Goal: Contribute content

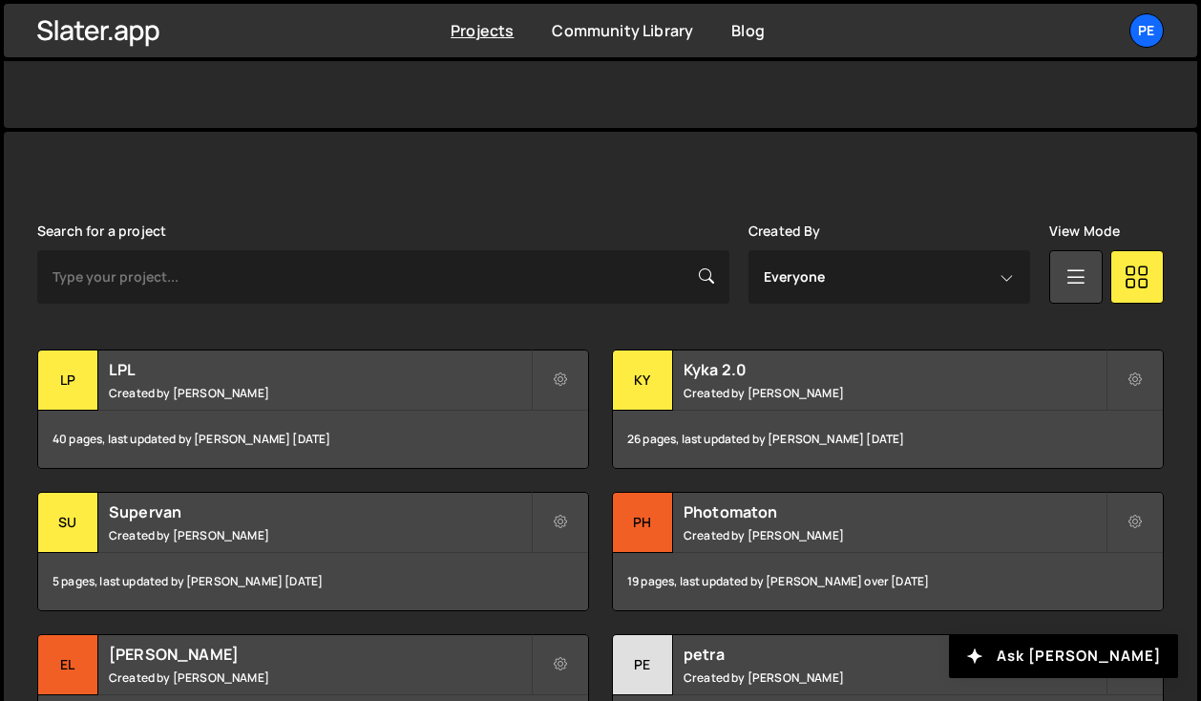
scroll to position [422, 0]
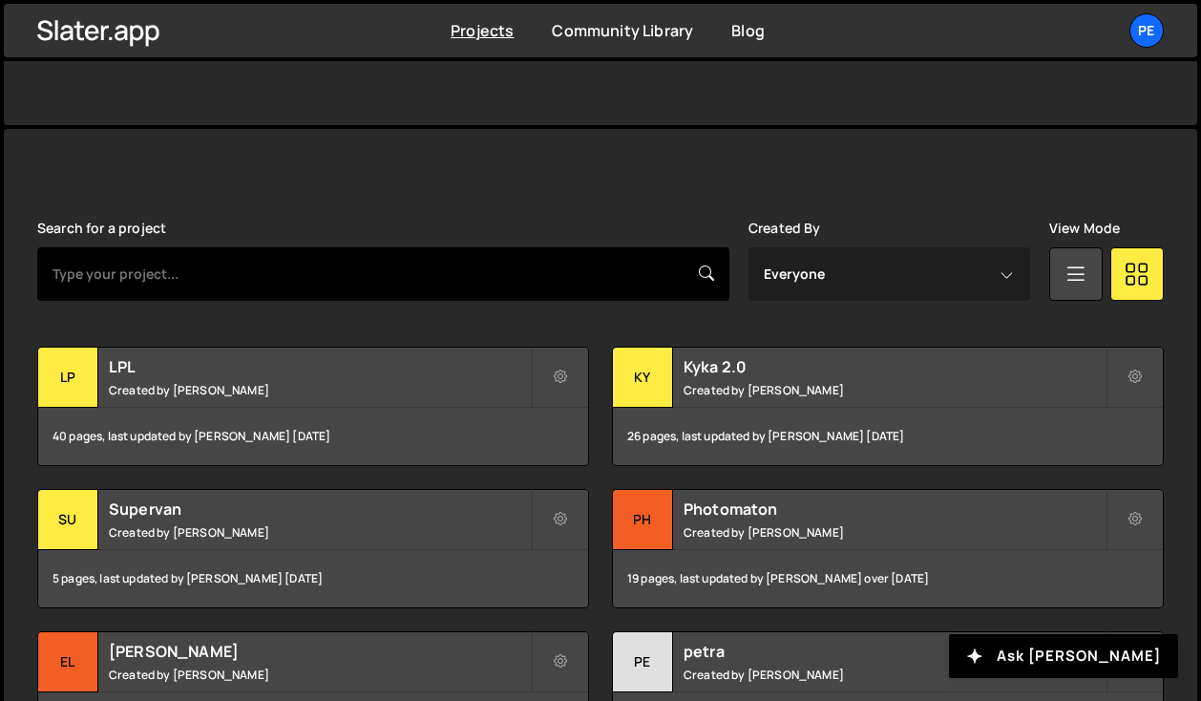
click at [452, 283] on input "text" at bounding box center [383, 273] width 692 height 53
type input "photo"
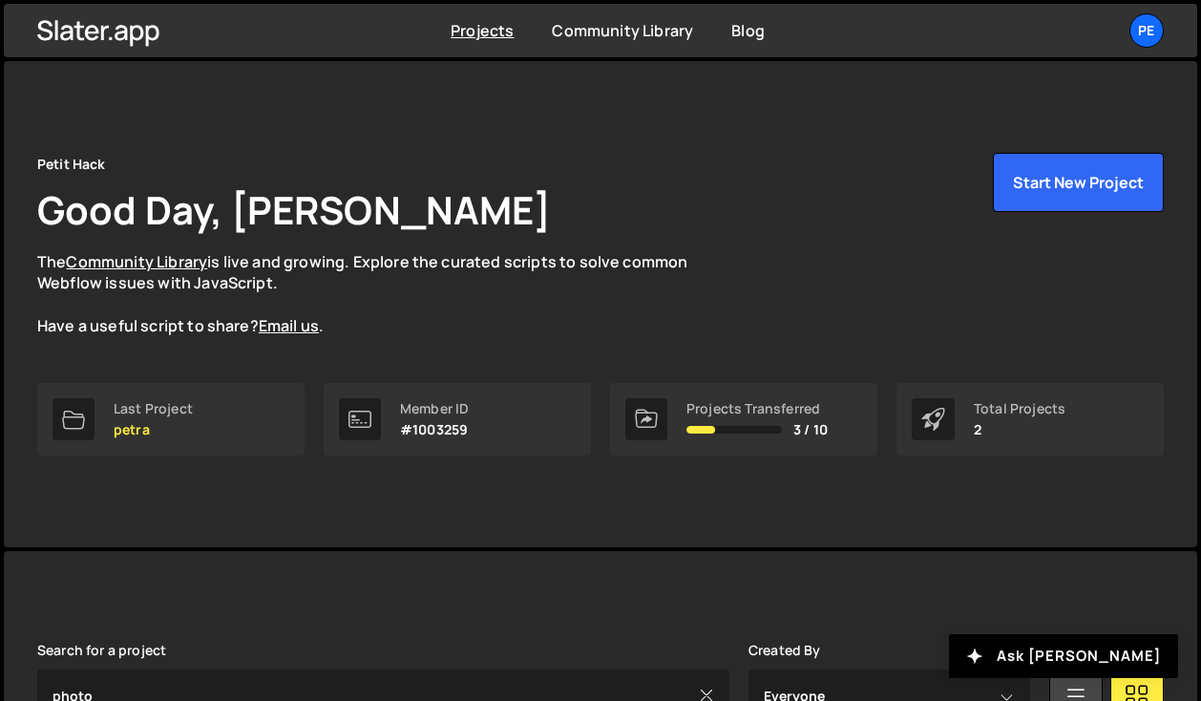
scroll to position [282, 0]
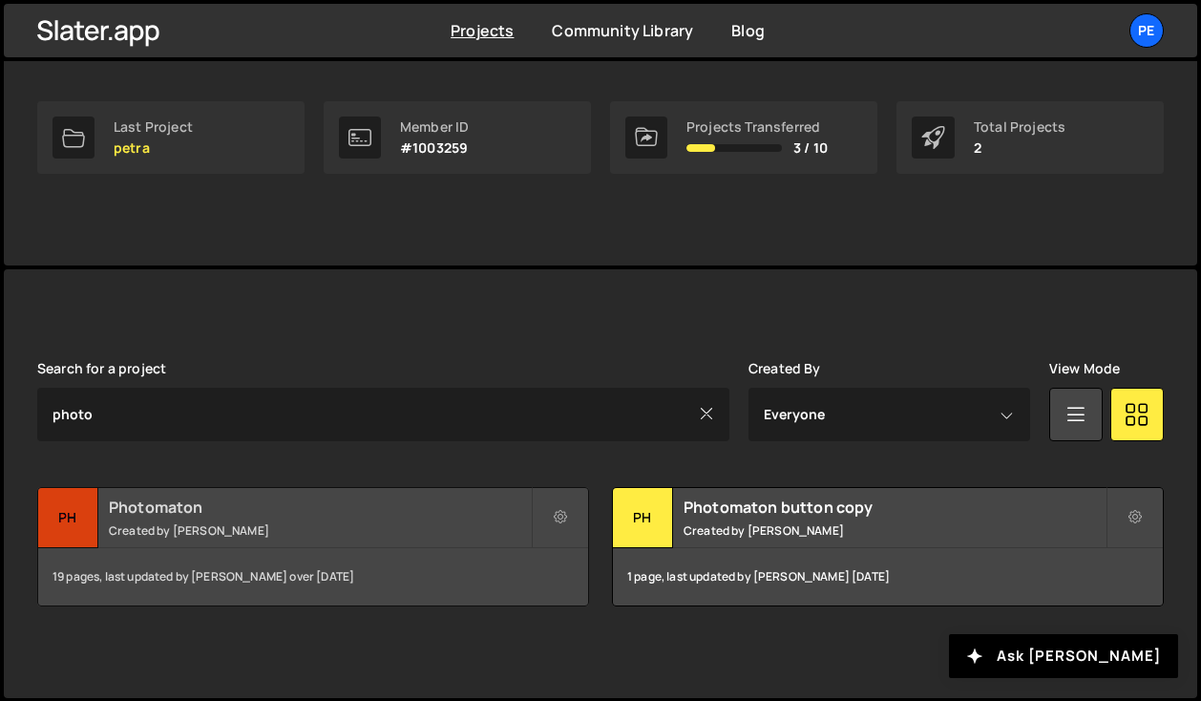
click at [392, 531] on small "Created by David Voge" at bounding box center [320, 530] width 422 height 16
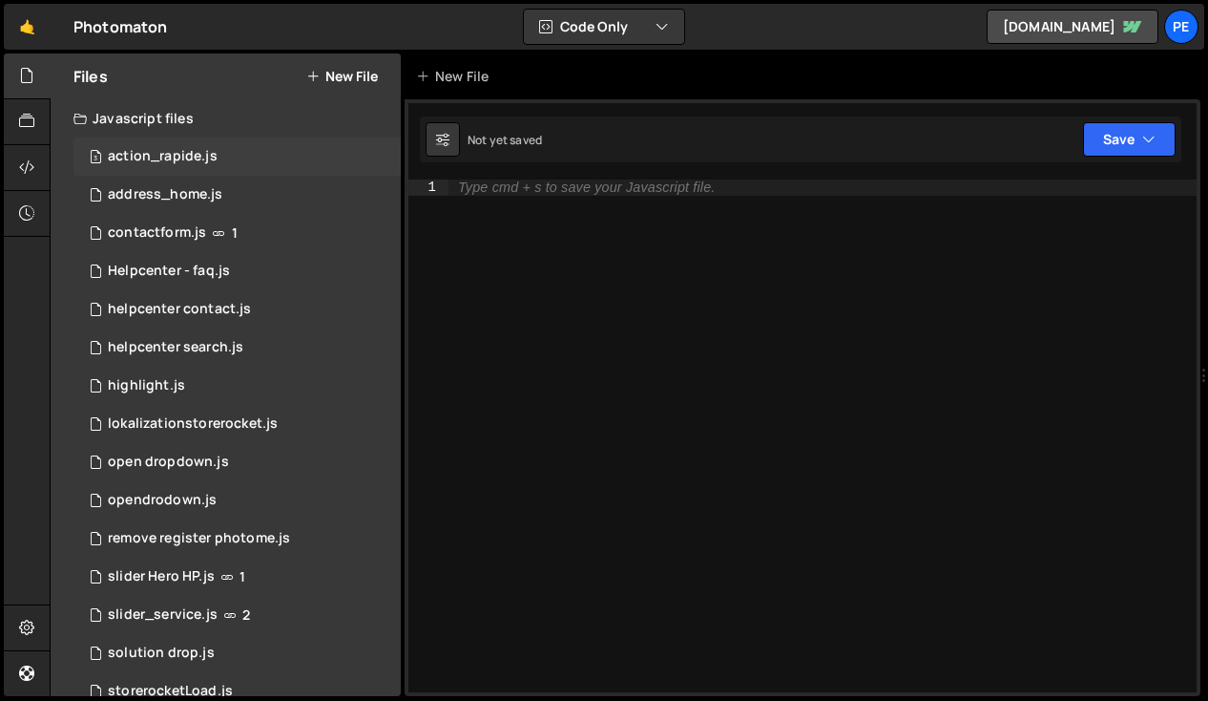
click at [208, 157] on div "action_rapide.js" at bounding box center [163, 156] width 110 height 17
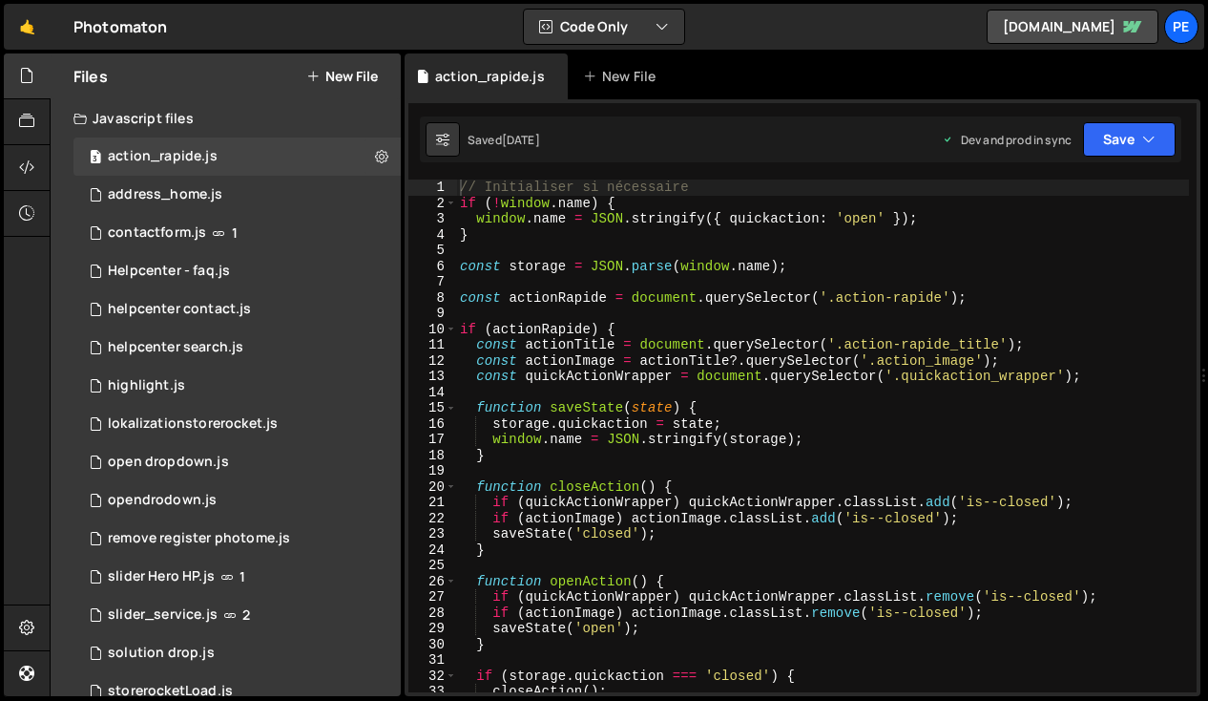
click at [570, 241] on div "// Initialiser si nécessaire if ( ! window . name ) { window . name = JSON . st…" at bounding box center [822, 451] width 733 height 544
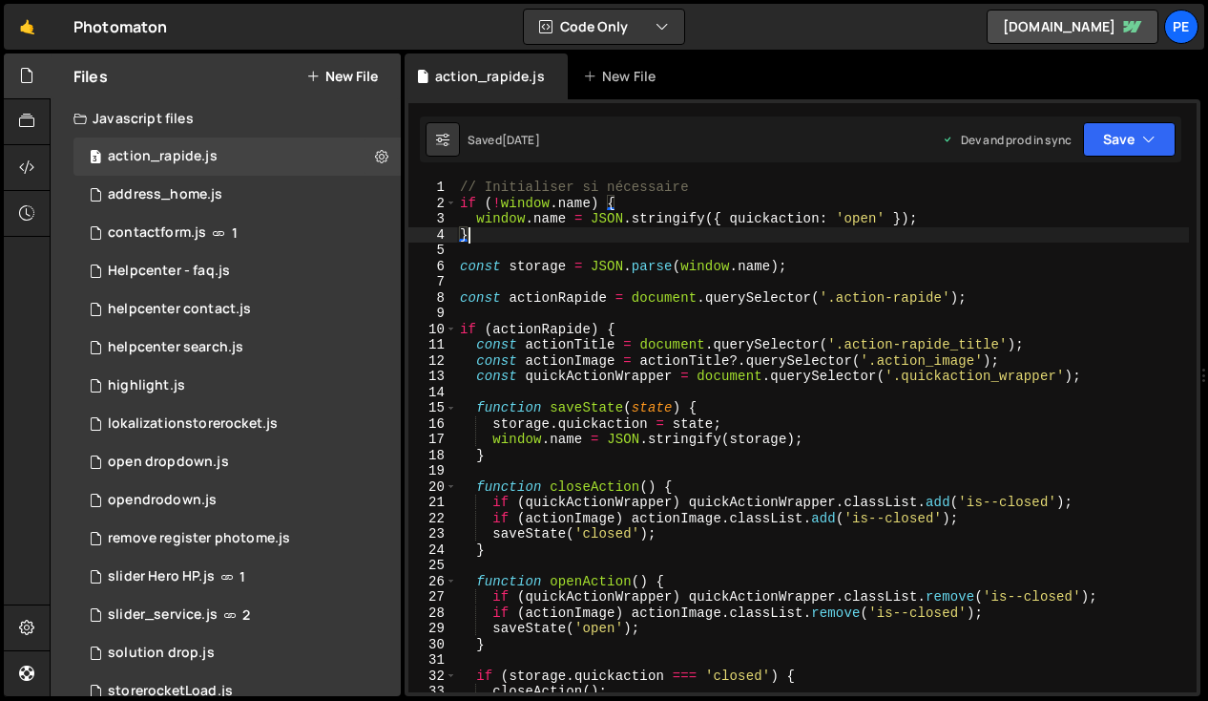
click at [460, 191] on div "// Initialiser si nécessaire if ( ! window . name ) { window . name = JSON . st…" at bounding box center [822, 451] width 733 height 544
type textarea "// Initialiser si nécessaire"
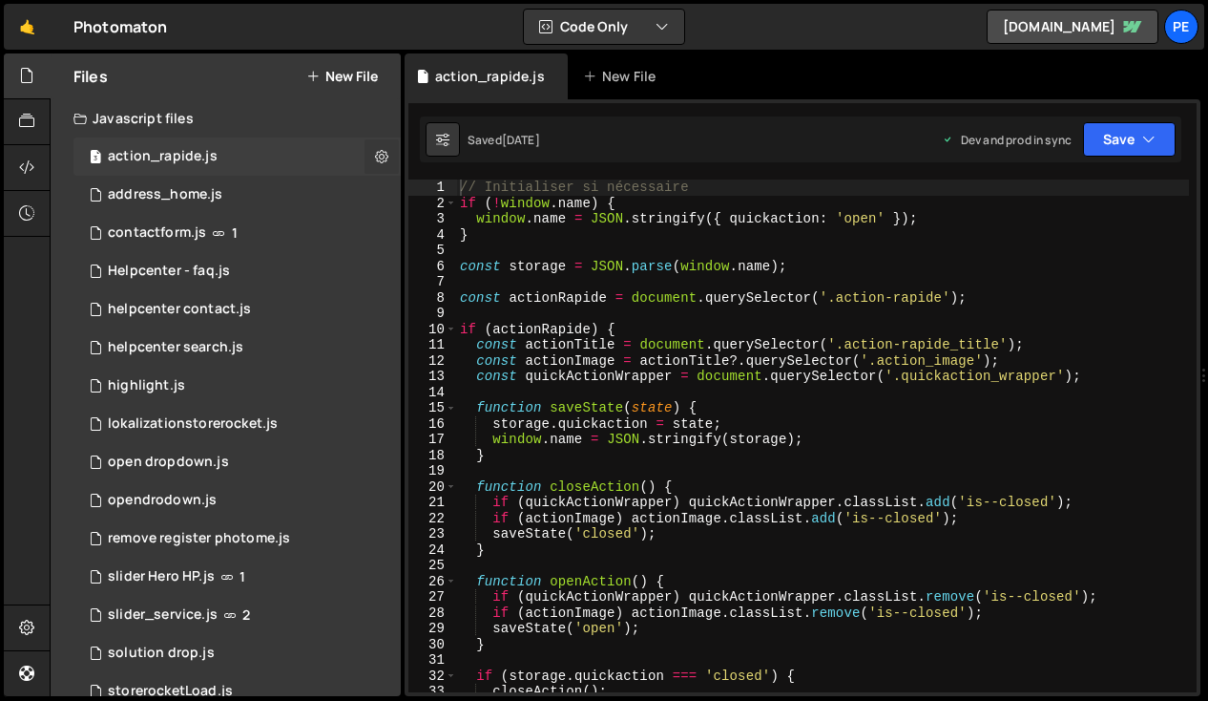
click at [375, 156] on icon at bounding box center [381, 156] width 13 height 18
type input "action_rapide"
radio input "true"
checkbox input "true"
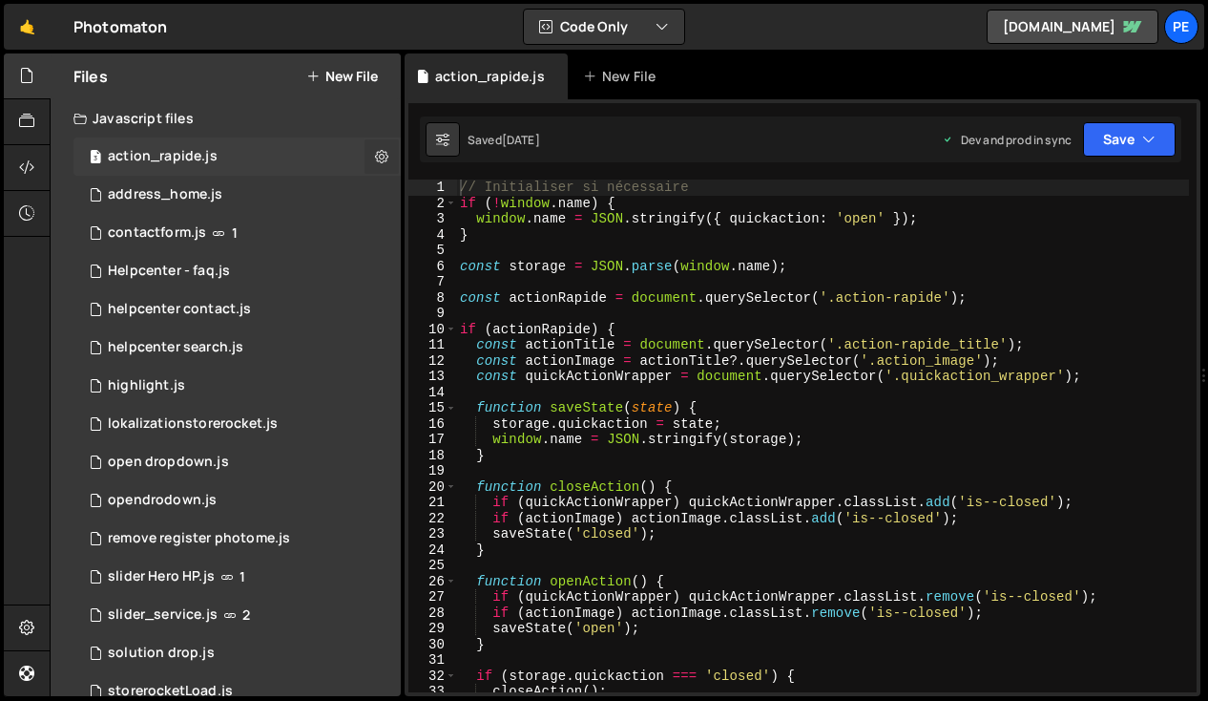
checkbox input "true"
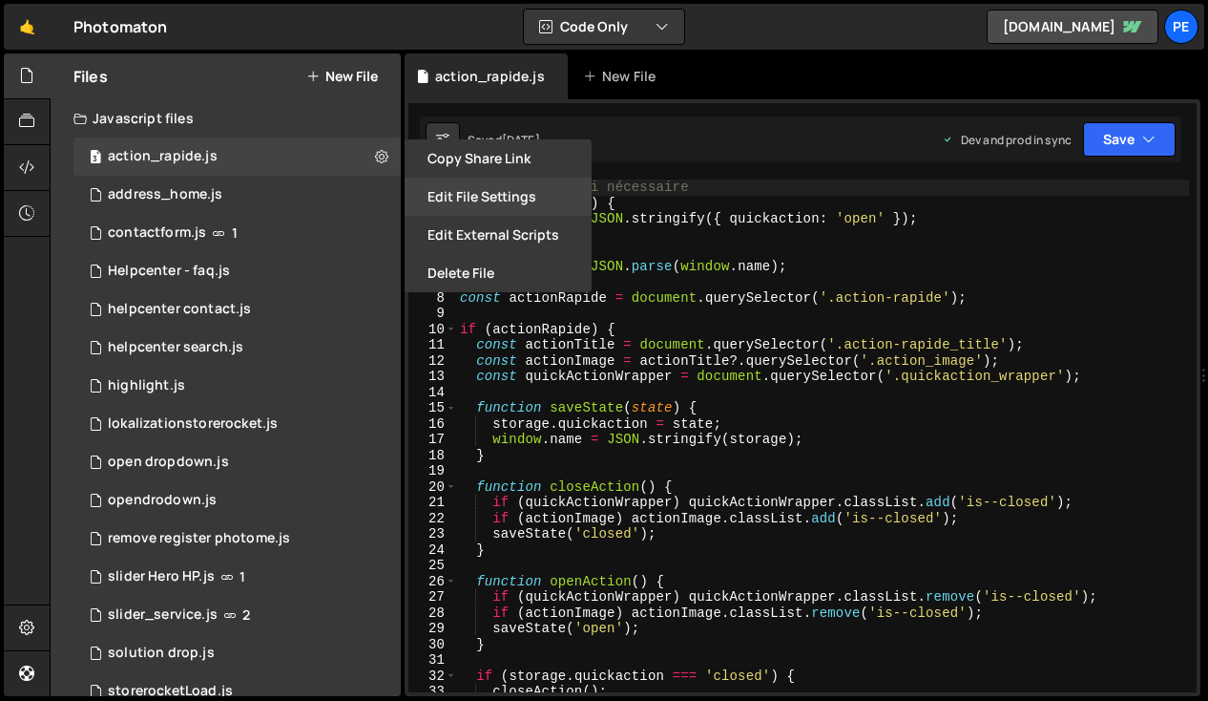
click at [494, 200] on button "Edit File Settings" at bounding box center [498, 197] width 187 height 38
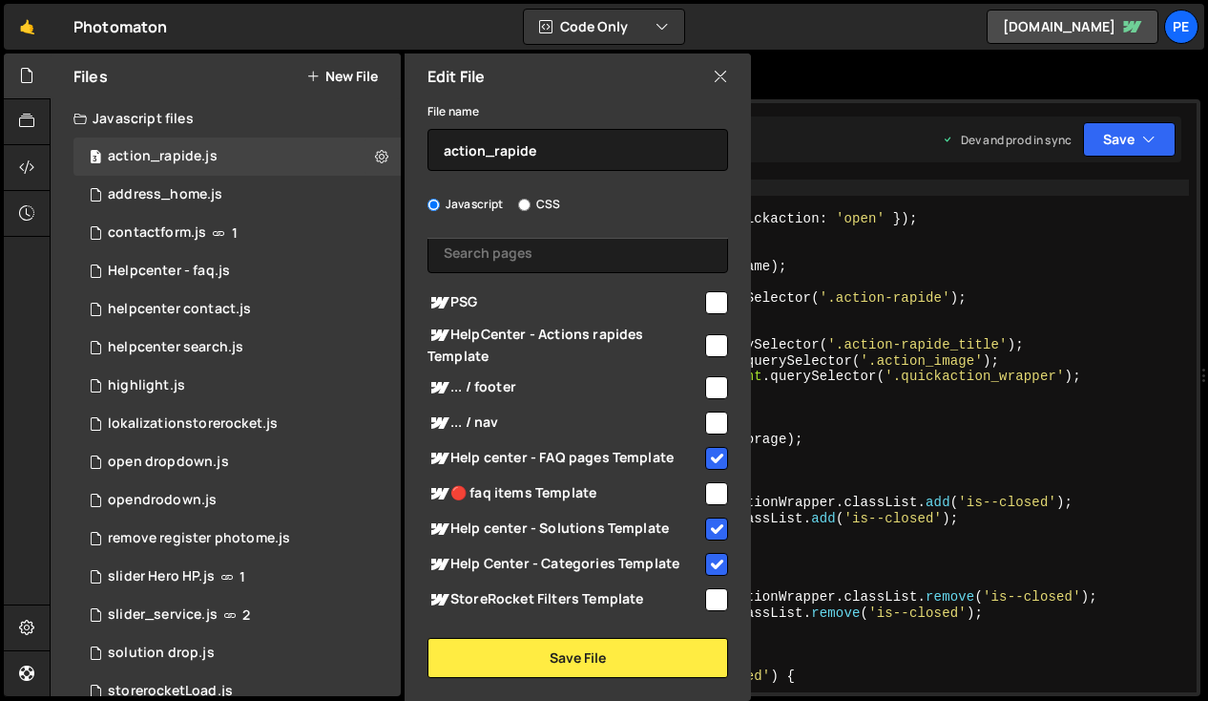
scroll to position [134, 0]
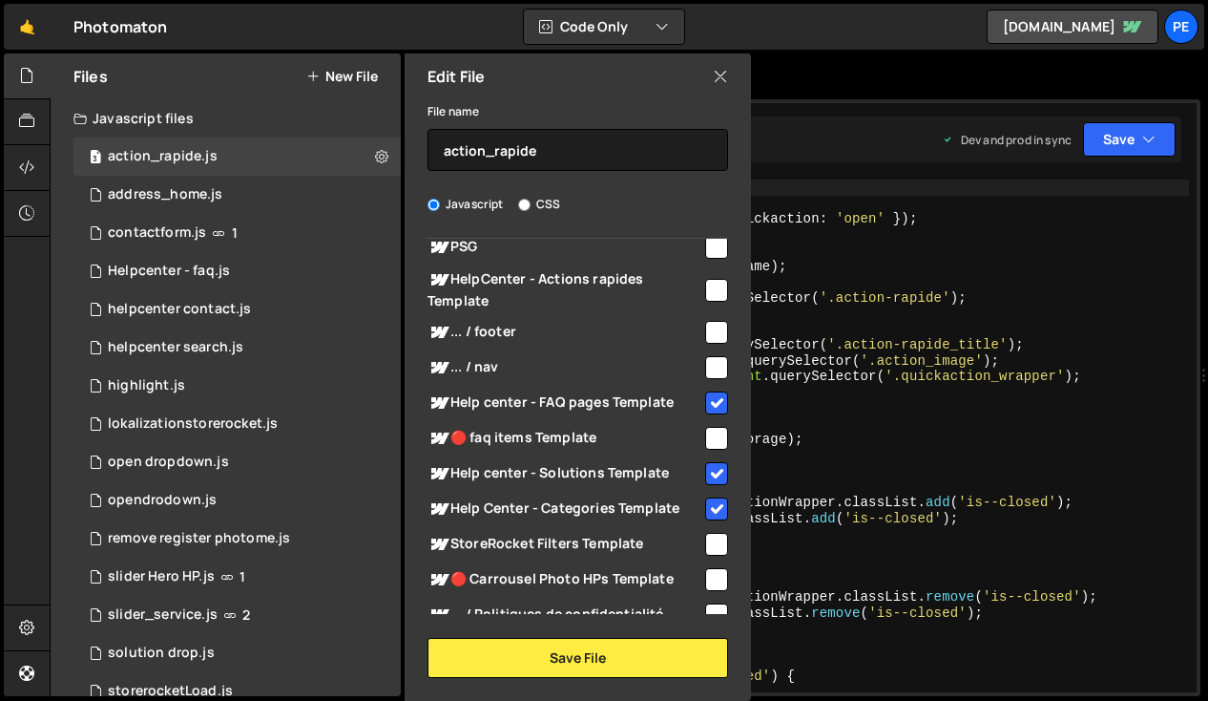
click at [707, 406] on input "checkbox" at bounding box center [716, 402] width 23 height 23
checkbox input "false"
click at [705, 474] on input "checkbox" at bounding box center [716, 473] width 23 height 23
checkbox input "false"
click at [708, 501] on input "checkbox" at bounding box center [716, 508] width 23 height 23
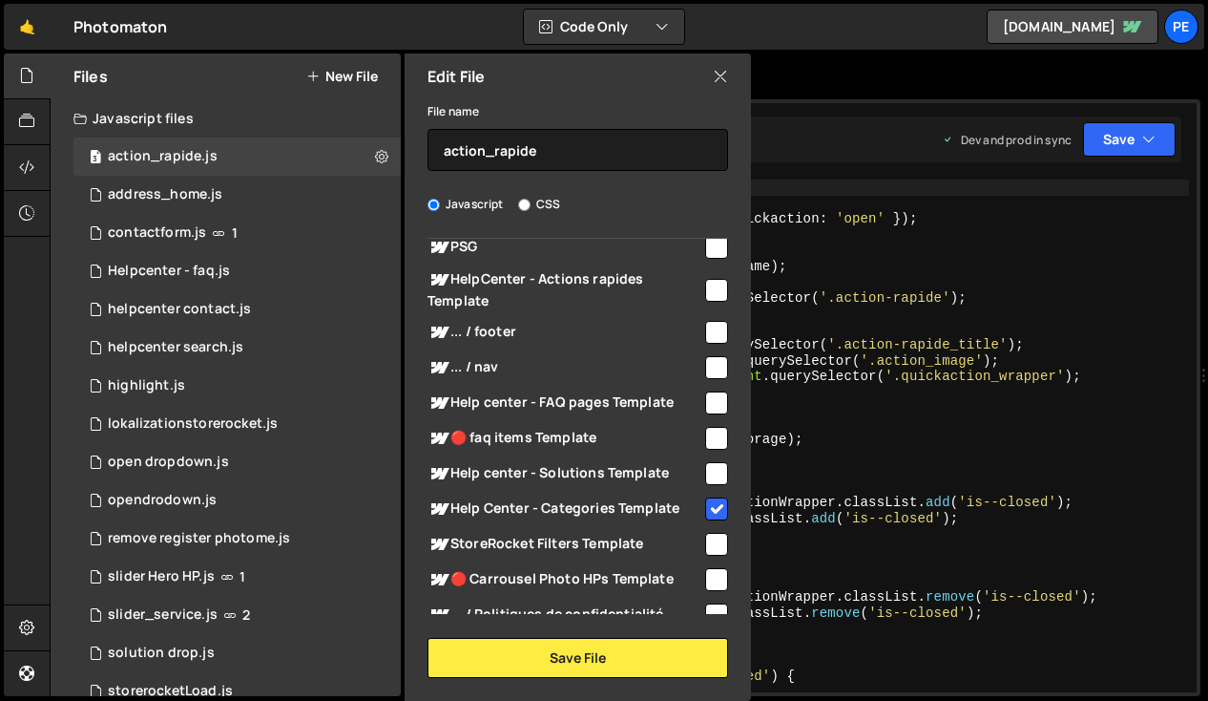
checkbox input "false"
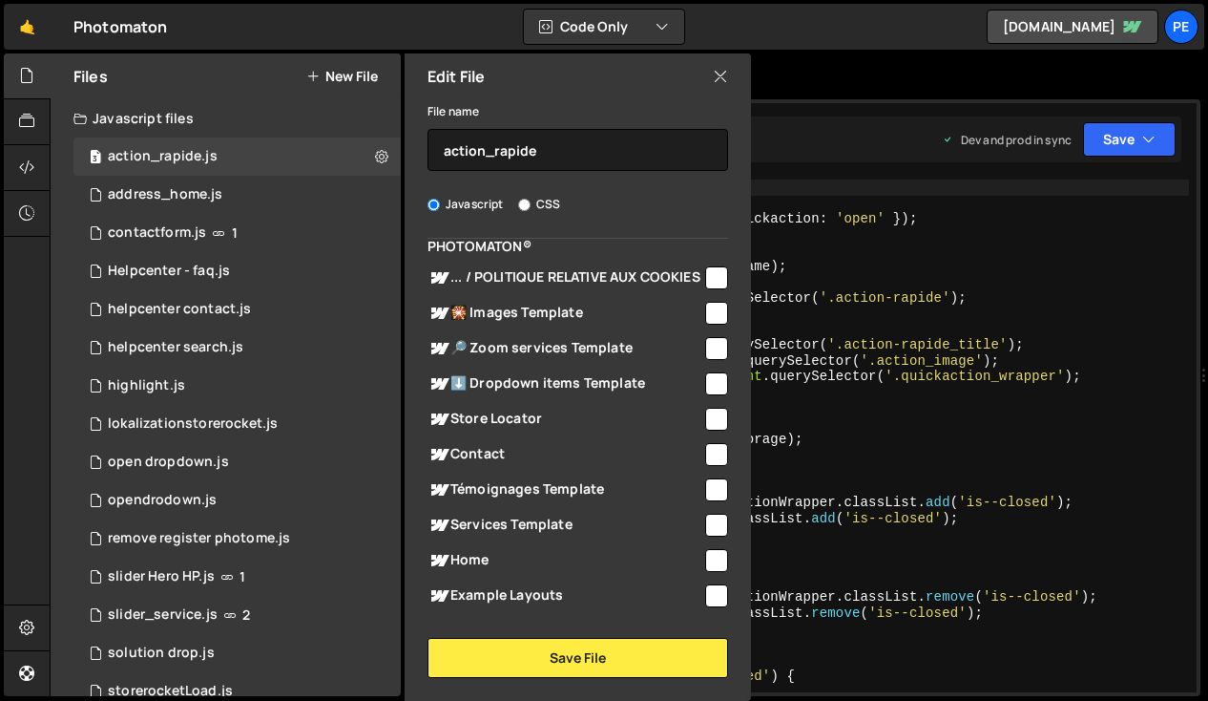
scroll to position [771, 0]
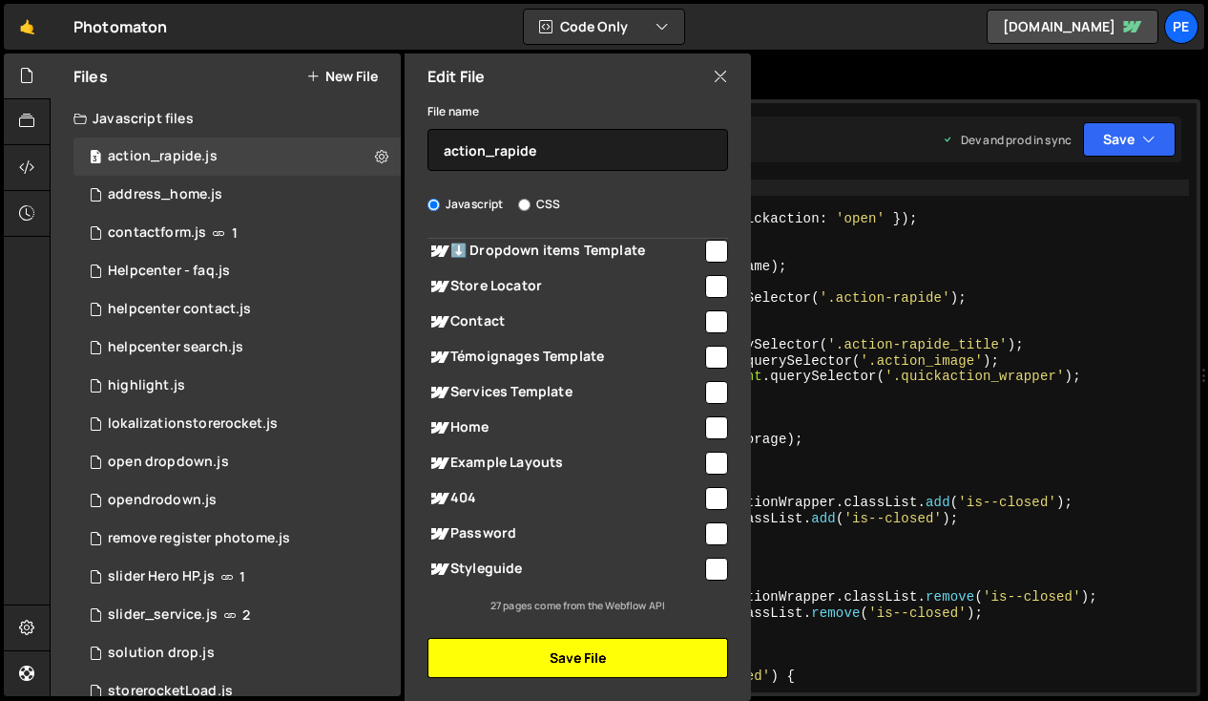
click at [593, 661] on button "Save File" at bounding box center [578, 658] width 301 height 40
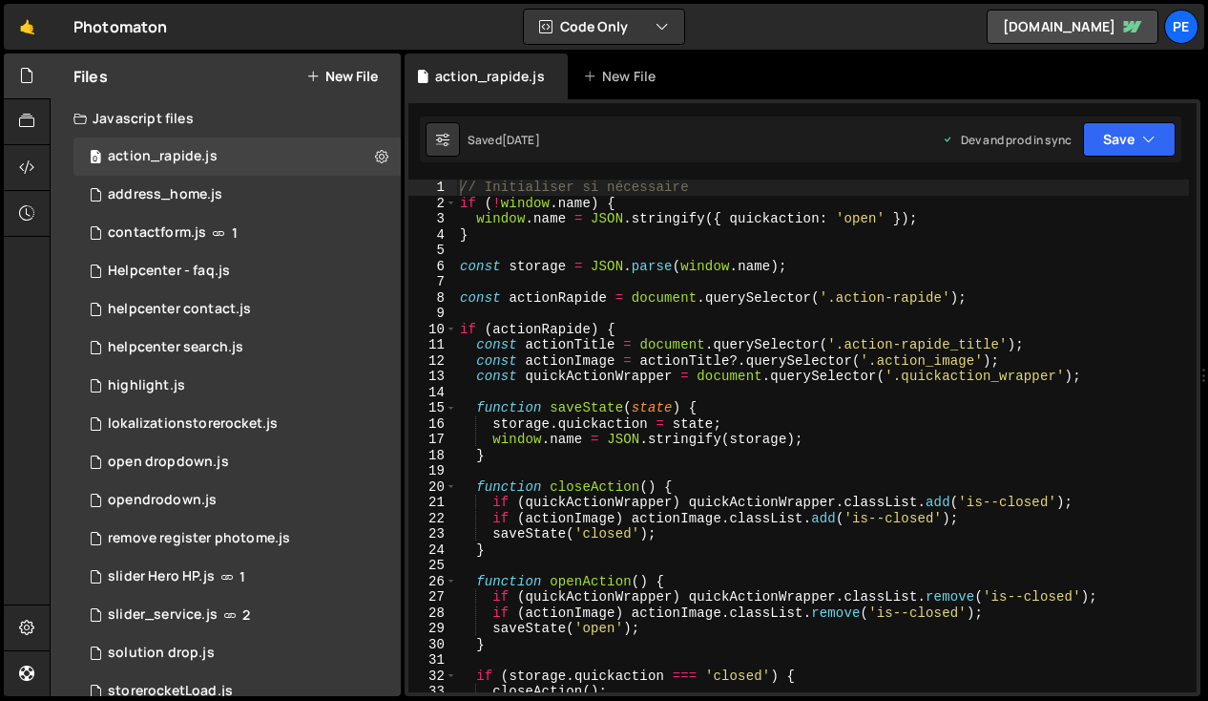
type textarea "[DOMAIN_NAME] = JSON.stringify(storage);"
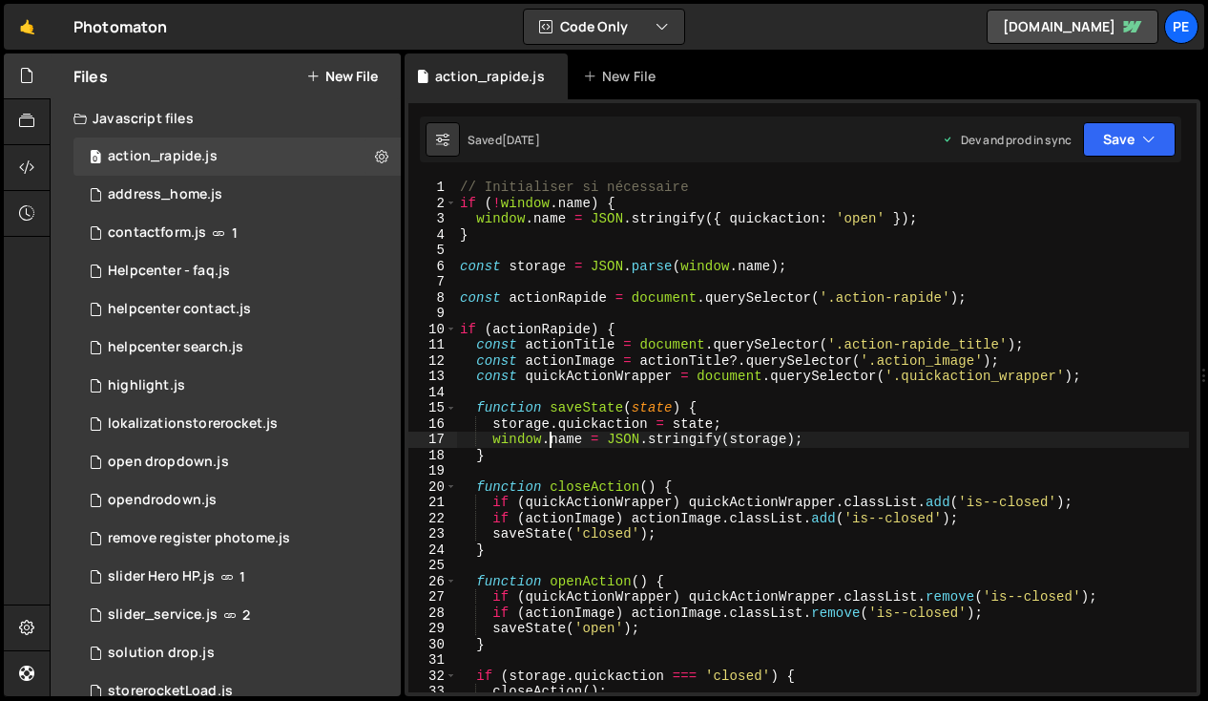
click at [553, 437] on div "// Initialiser si nécessaire if ( ! window . name ) { window . name = JSON . st…" at bounding box center [822, 451] width 733 height 544
